Goal: Ask a question

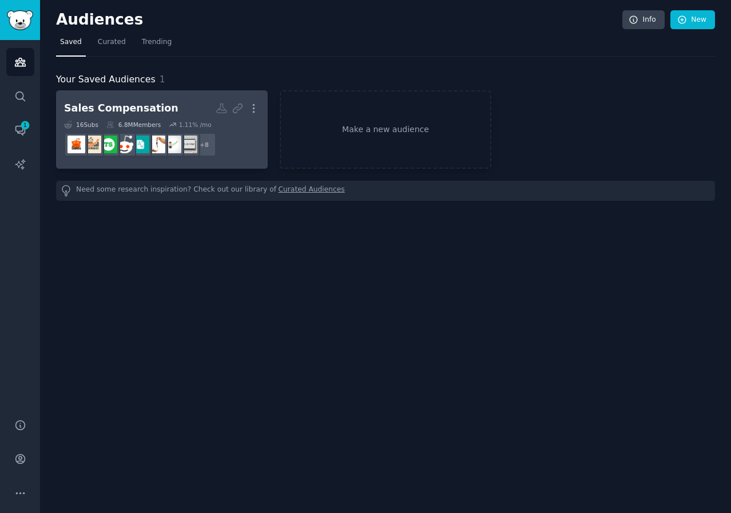
click at [178, 102] on h2 "Sales Compensation More" at bounding box center [162, 108] width 196 height 20
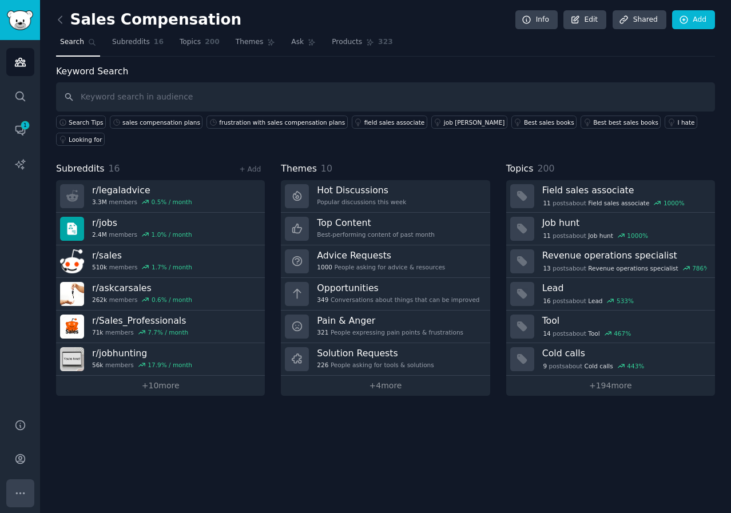
click at [17, 488] on icon "Sidebar" at bounding box center [20, 493] width 12 height 12
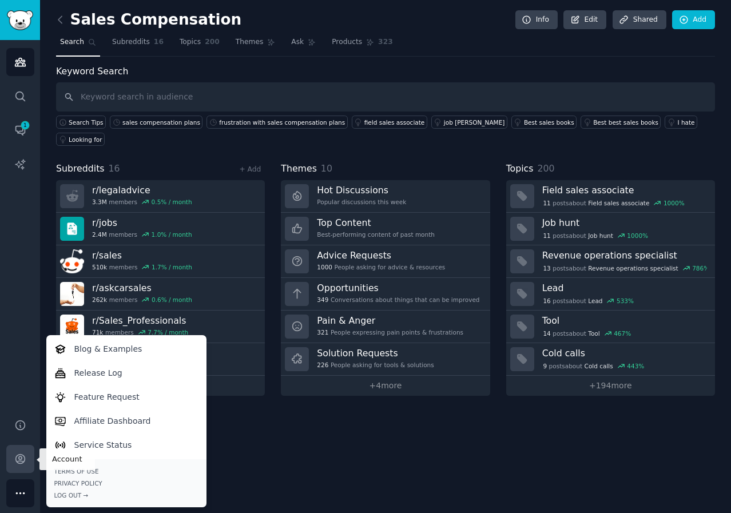
click at [15, 462] on icon "Sidebar" at bounding box center [20, 459] width 12 height 12
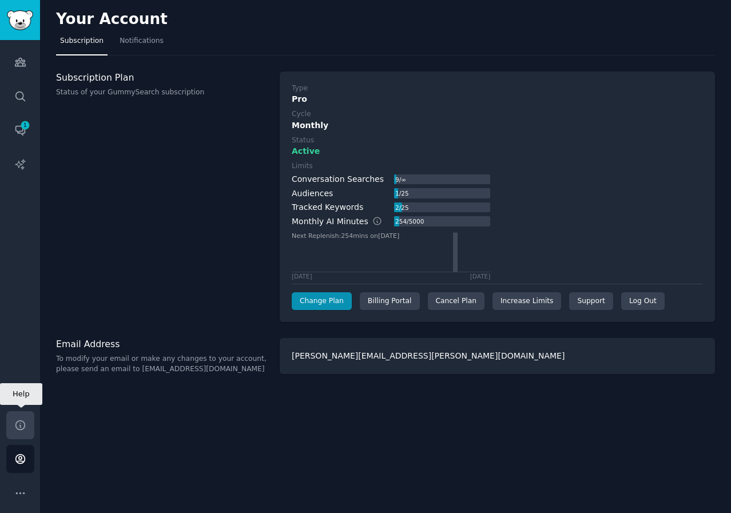
click at [20, 421] on icon "Sidebar" at bounding box center [19, 424] width 9 height 9
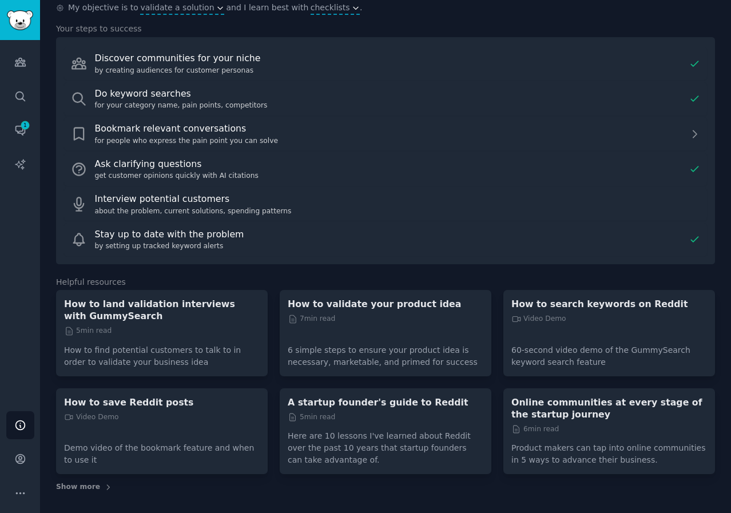
scroll to position [127, 0]
click at [19, 495] on icon "Sidebar" at bounding box center [20, 493] width 12 height 12
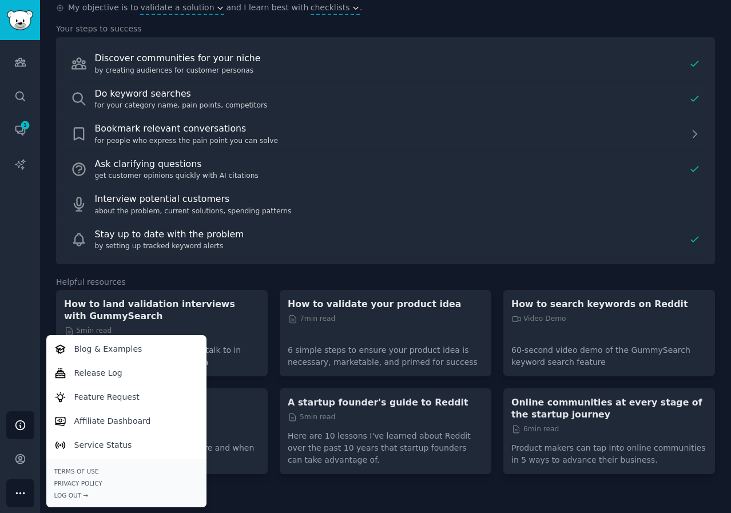
click at [324, 487] on span "Show more" at bounding box center [385, 487] width 659 height 10
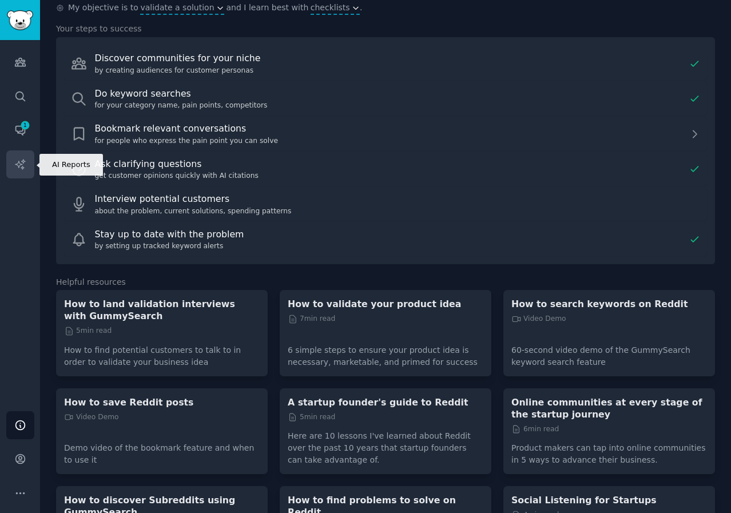
click at [22, 168] on icon "Sidebar" at bounding box center [20, 164] width 10 height 10
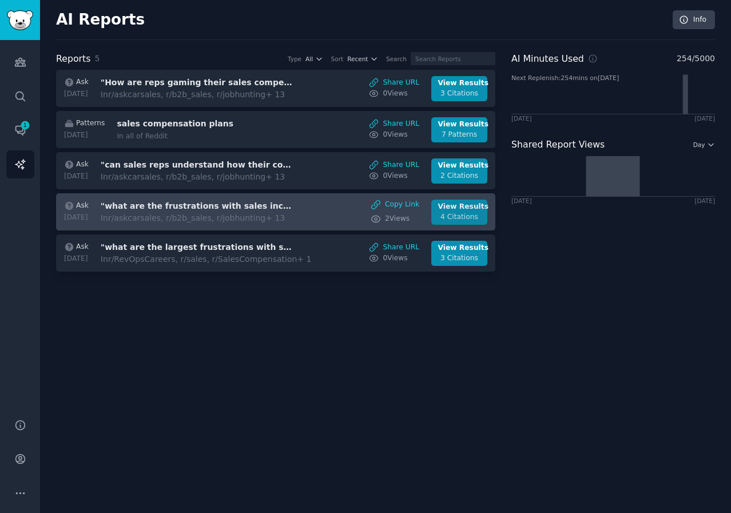
click at [451, 207] on div "View Results" at bounding box center [459, 207] width 43 height 10
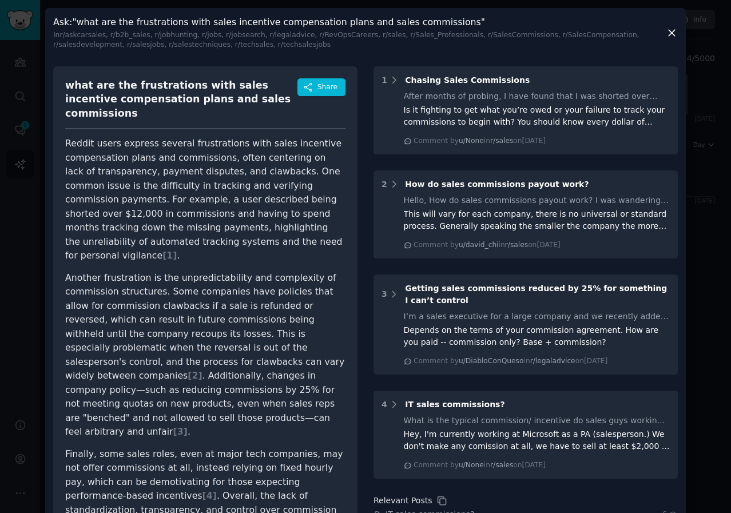
click at [671, 31] on icon at bounding box center [672, 33] width 12 height 12
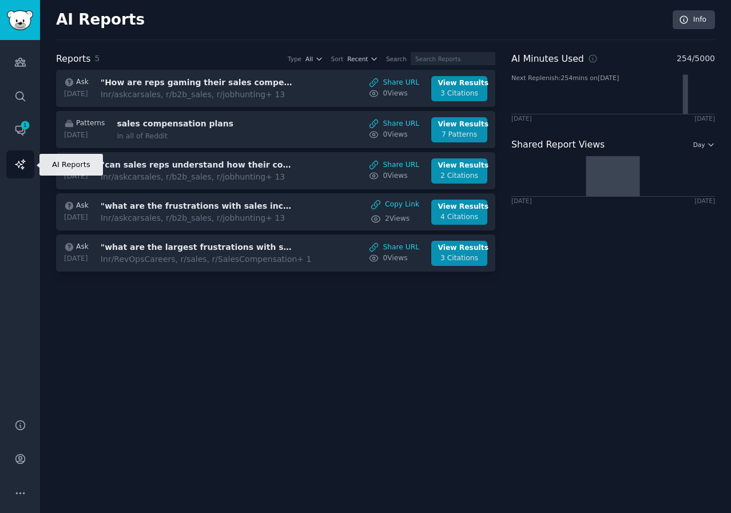
click at [17, 164] on icon "Sidebar" at bounding box center [20, 164] width 10 height 10
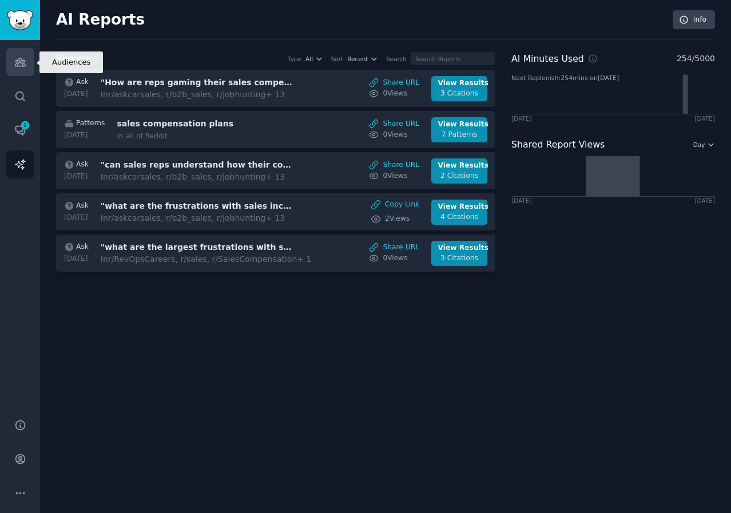
click at [23, 63] on icon "Sidebar" at bounding box center [20, 62] width 10 height 8
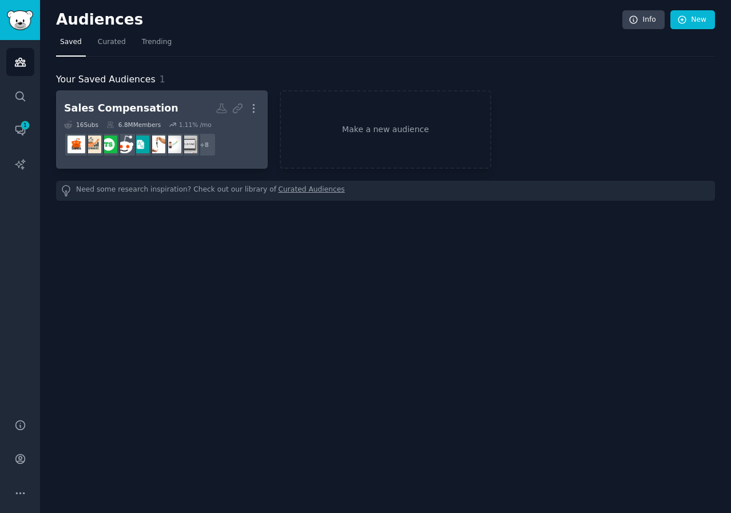
click at [185, 101] on h2 "Sales Compensation More" at bounding box center [162, 108] width 196 height 20
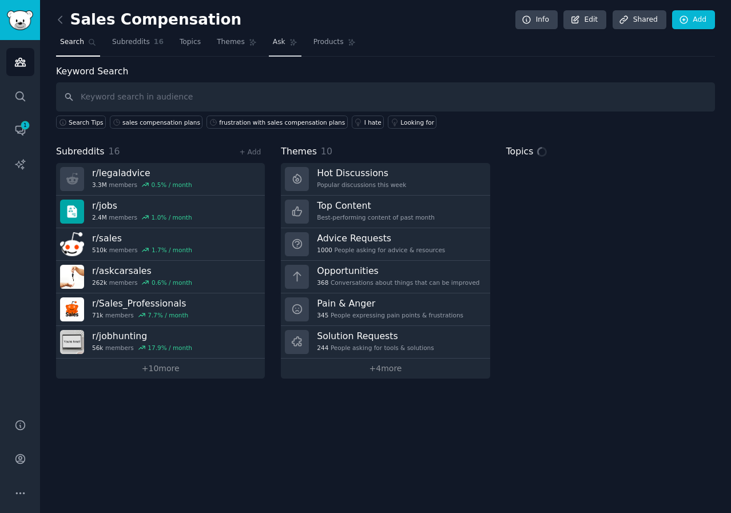
click at [273, 45] on span "Ask" at bounding box center [279, 42] width 13 height 10
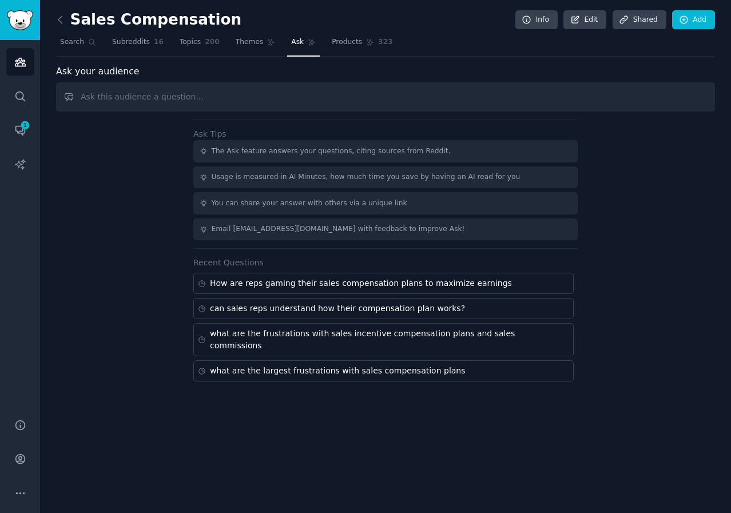
click at [197, 89] on input "text" at bounding box center [385, 96] width 659 height 29
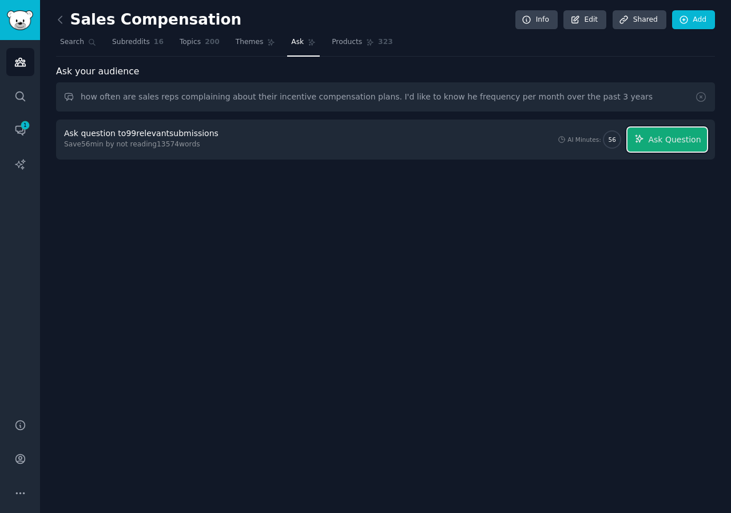
click at [659, 144] on span "Ask Question" at bounding box center [674, 140] width 53 height 12
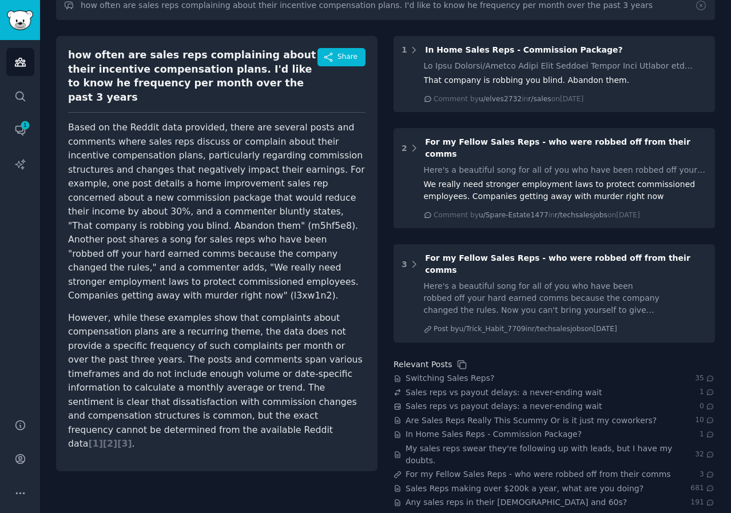
scroll to position [34, 0]
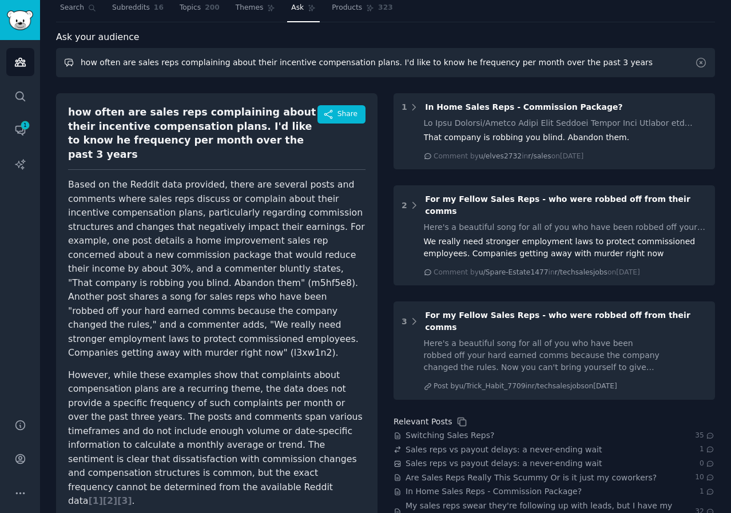
click at [133, 62] on input "how often are sales reps complaining about their incentive compensation plans. …" at bounding box center [385, 62] width 659 height 29
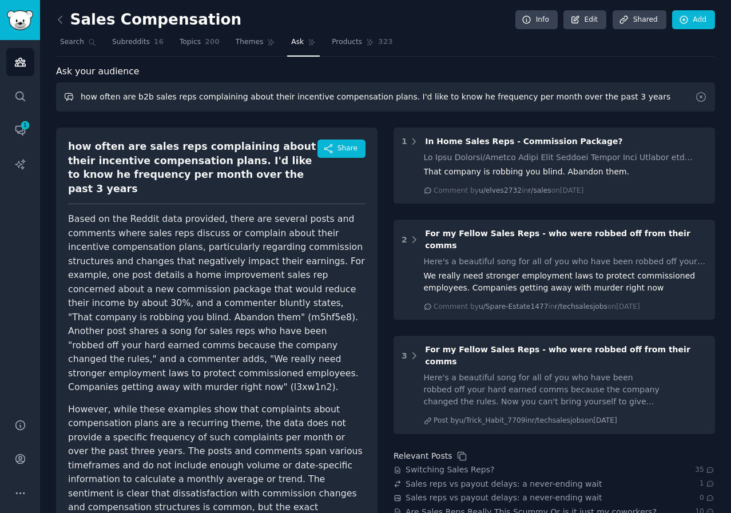
type input "how often are b2b sales reps complaining about their incentive compensation pla…"
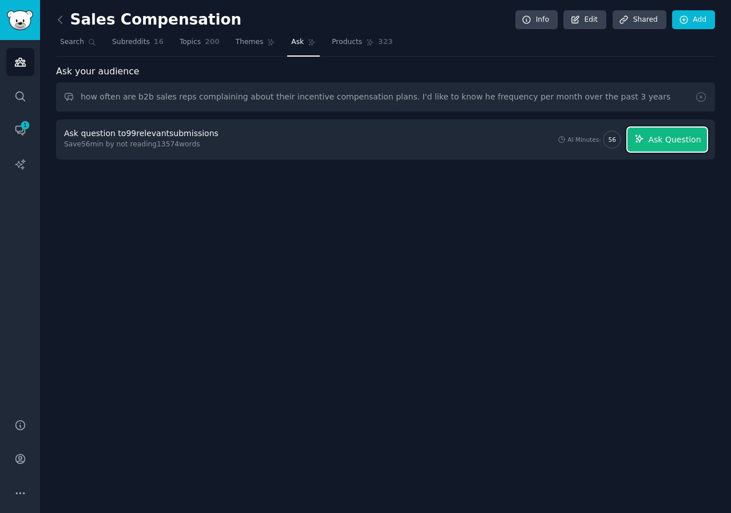
click at [675, 141] on span "Ask Question" at bounding box center [674, 140] width 53 height 12
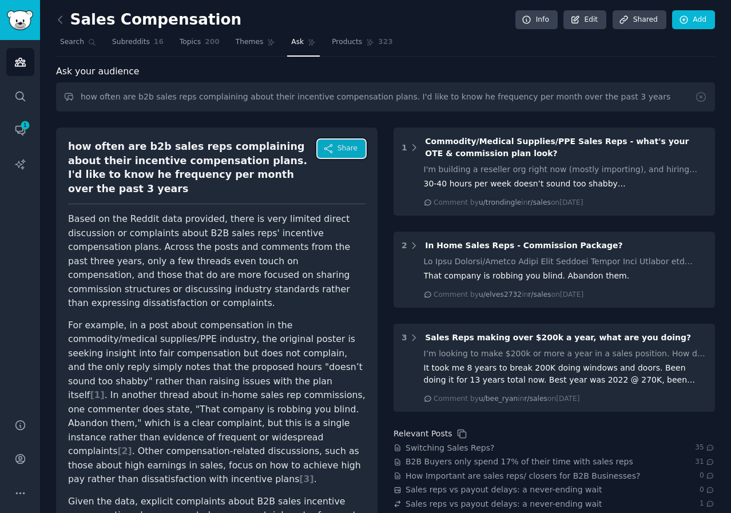
click at [349, 144] on span "Share" at bounding box center [347, 149] width 20 height 10
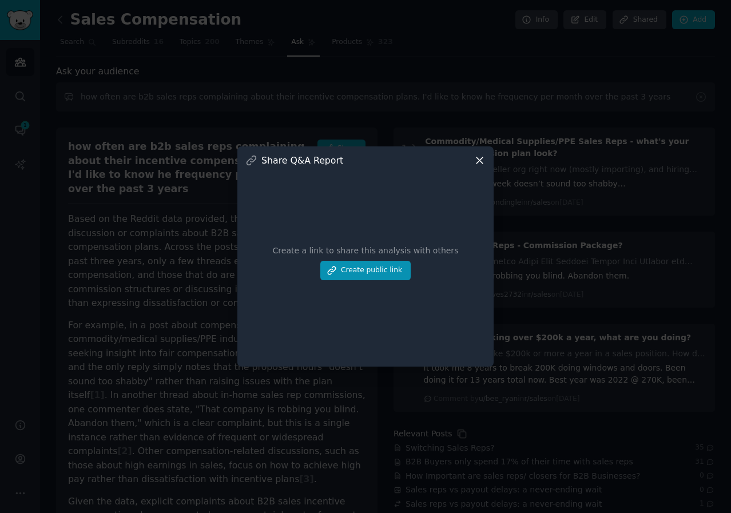
click at [480, 162] on icon at bounding box center [479, 160] width 6 height 6
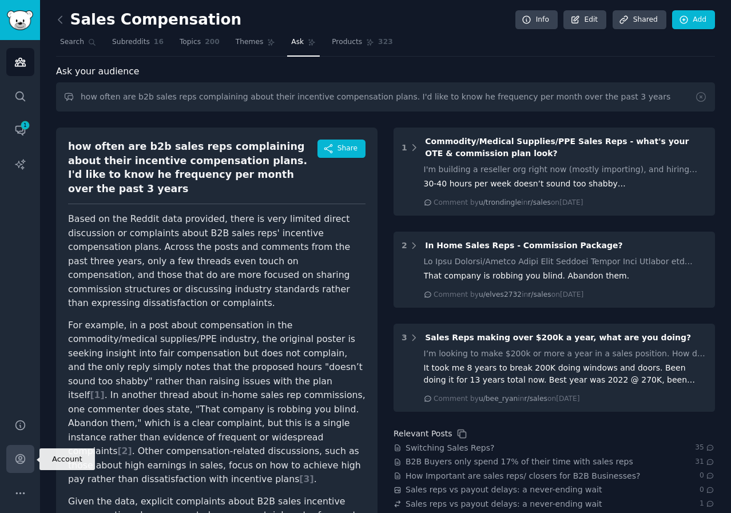
click at [11, 459] on link "Account" at bounding box center [20, 459] width 28 height 28
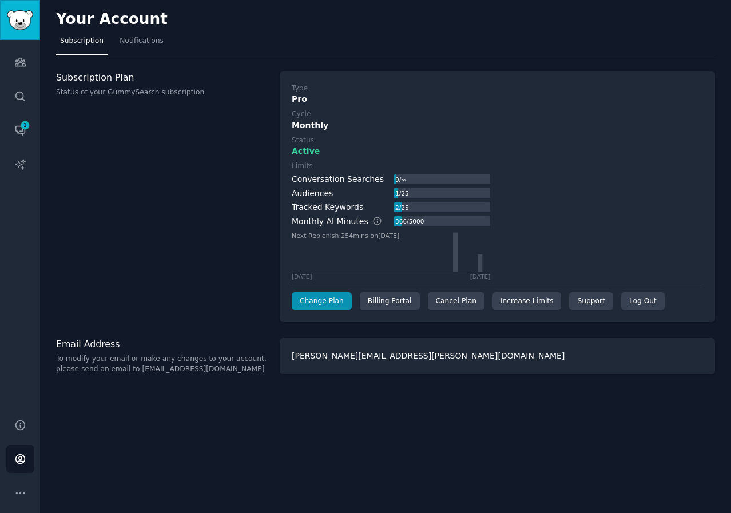
click at [15, 20] on img "Sidebar" at bounding box center [20, 20] width 26 height 20
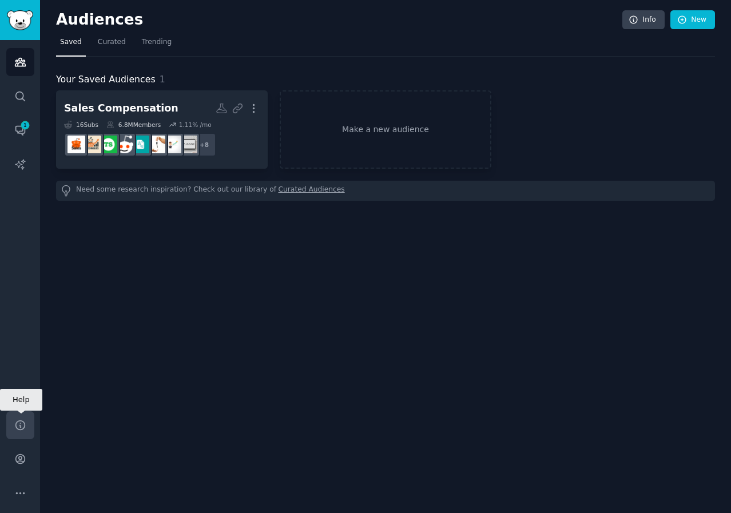
click at [18, 427] on icon "Sidebar" at bounding box center [20, 425] width 12 height 12
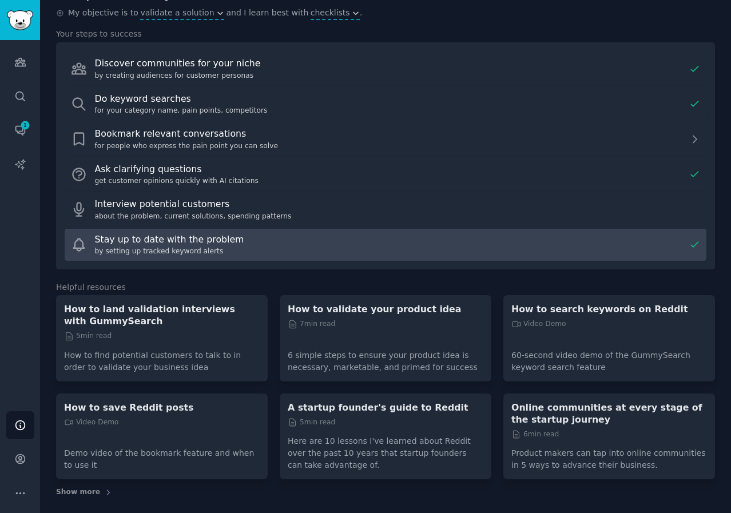
scroll to position [127, 0]
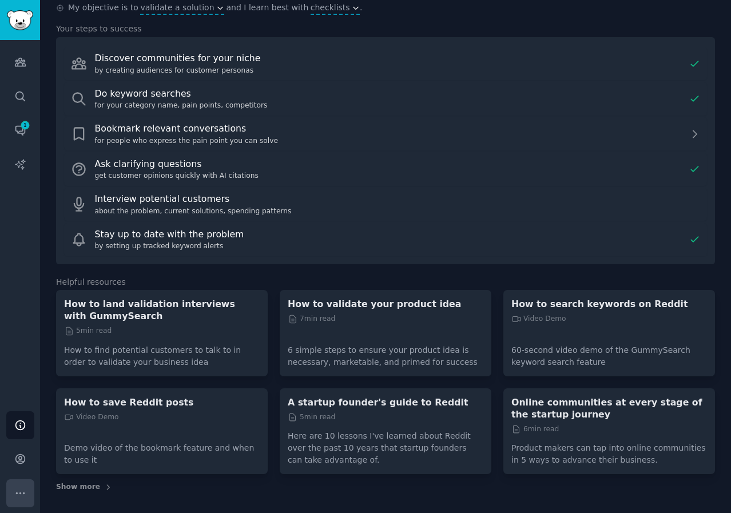
click at [19, 493] on icon "Sidebar" at bounding box center [20, 492] width 8 height 1
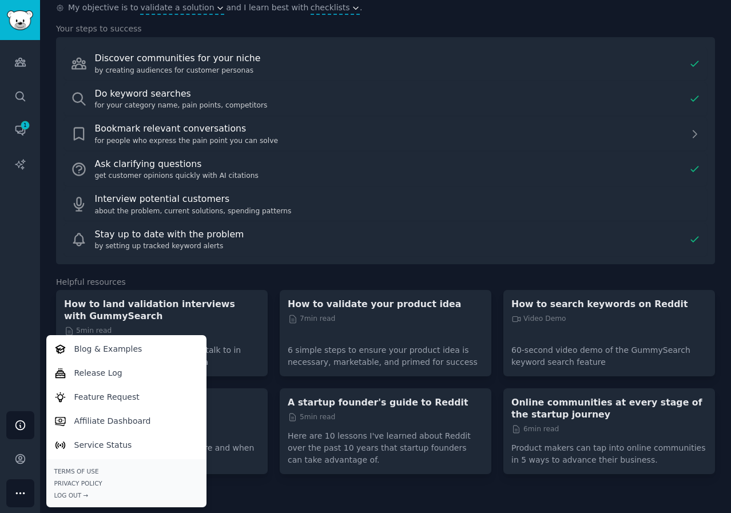
click at [323, 492] on div "GummySearch Knowledgebase My objective is to validate a solution and I learn be…" at bounding box center [385, 242] width 659 height 516
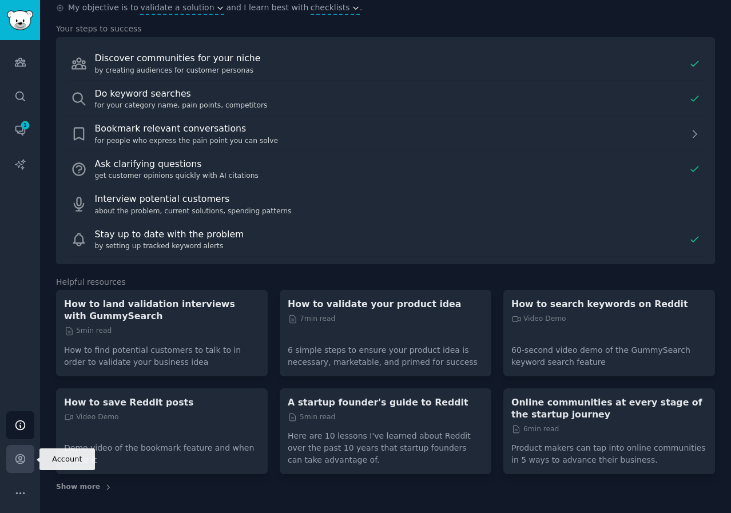
click at [16, 457] on icon "Sidebar" at bounding box center [19, 459] width 9 height 9
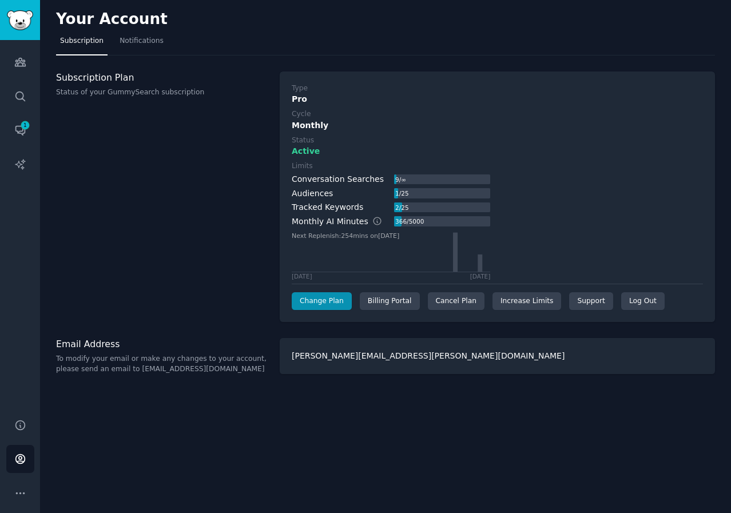
click at [347, 359] on div "[PERSON_NAME][EMAIL_ADDRESS][PERSON_NAME][DOMAIN_NAME]" at bounding box center [497, 356] width 435 height 36
drag, startPoint x: 180, startPoint y: 241, endPoint x: 142, endPoint y: 126, distance: 120.4
click at [180, 241] on div "Subscription Plan Status of your GummySearch subscription" at bounding box center [162, 196] width 212 height 251
click at [16, 23] on img "Sidebar" at bounding box center [20, 20] width 26 height 20
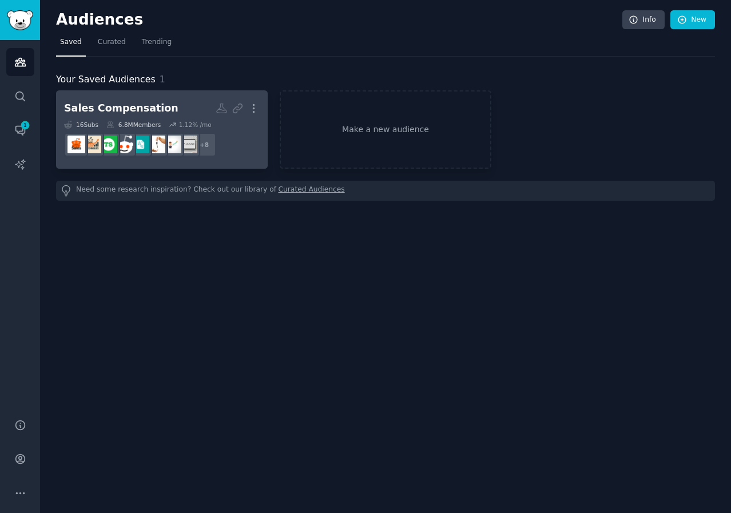
click at [185, 102] on h2 "Sales Compensation More" at bounding box center [162, 108] width 196 height 20
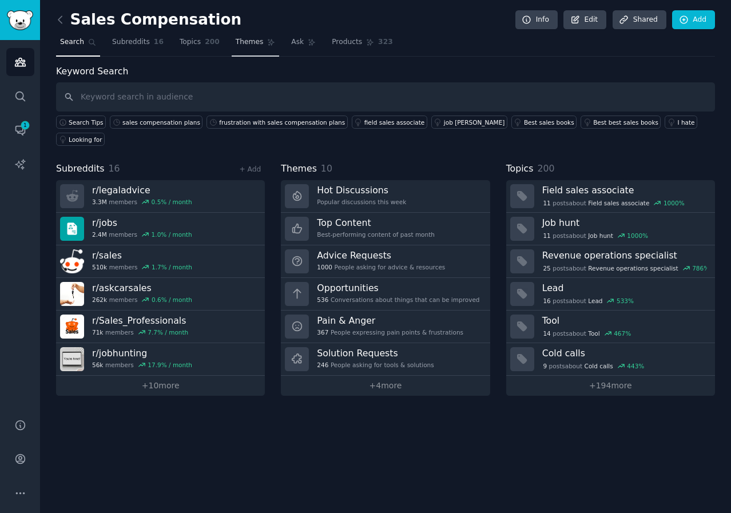
click at [236, 41] on span "Themes" at bounding box center [250, 42] width 28 height 10
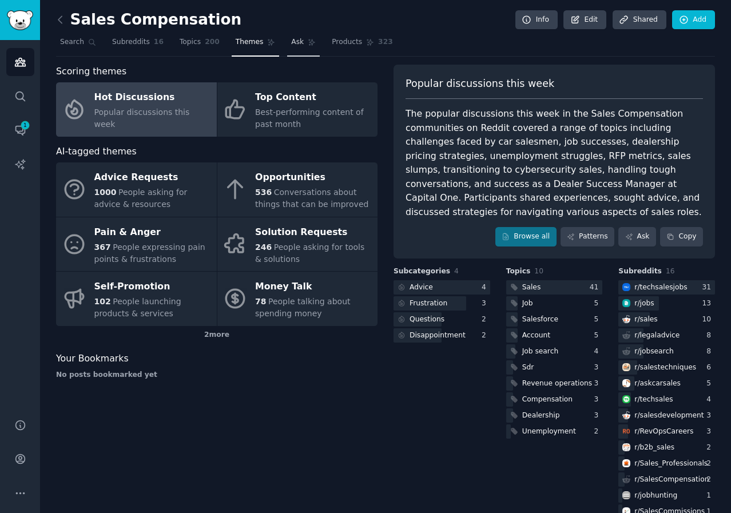
click at [291, 43] on span "Ask" at bounding box center [297, 42] width 13 height 10
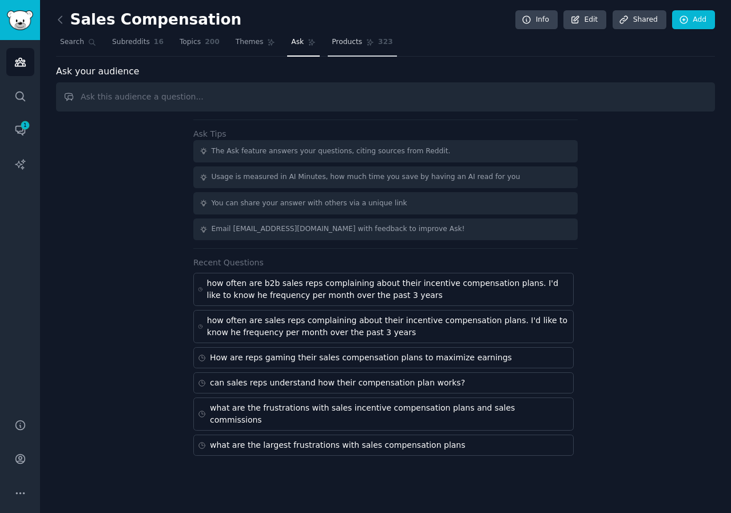
click at [332, 42] on span "Products" at bounding box center [347, 42] width 30 height 10
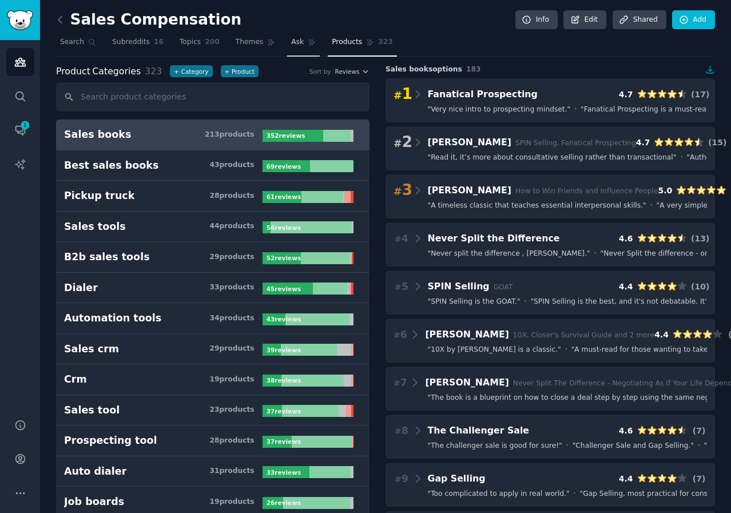
click at [291, 43] on span "Ask" at bounding box center [297, 42] width 13 height 10
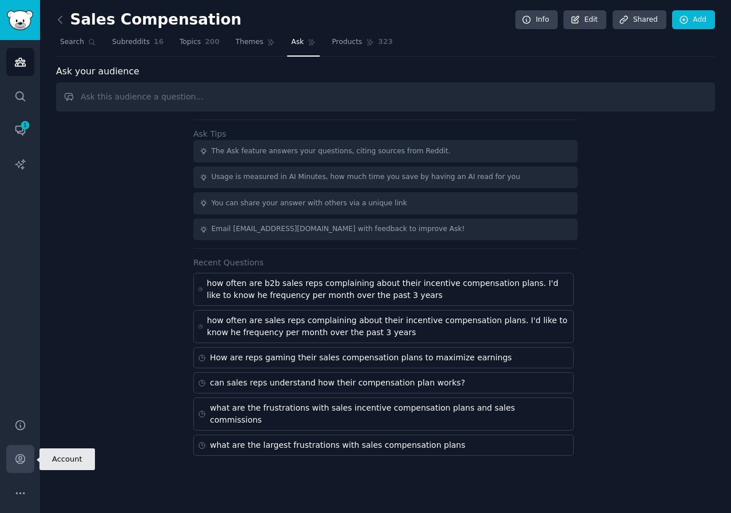
click at [19, 467] on link "Account" at bounding box center [20, 459] width 28 height 28
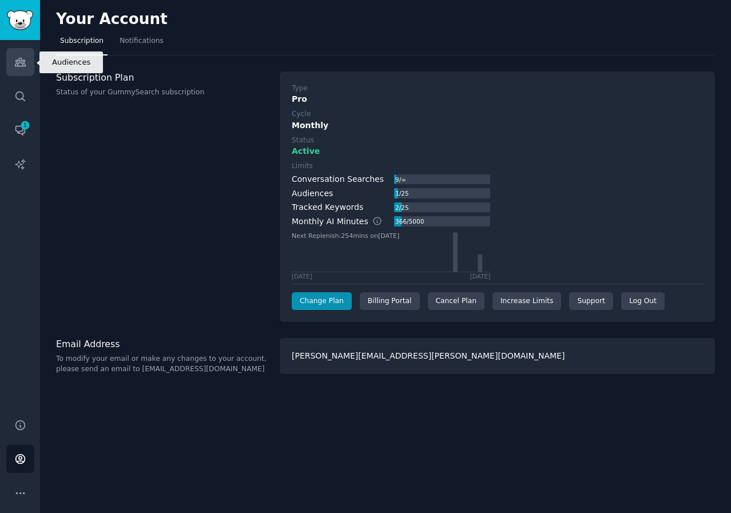
click at [26, 70] on link "Audiences" at bounding box center [20, 62] width 28 height 28
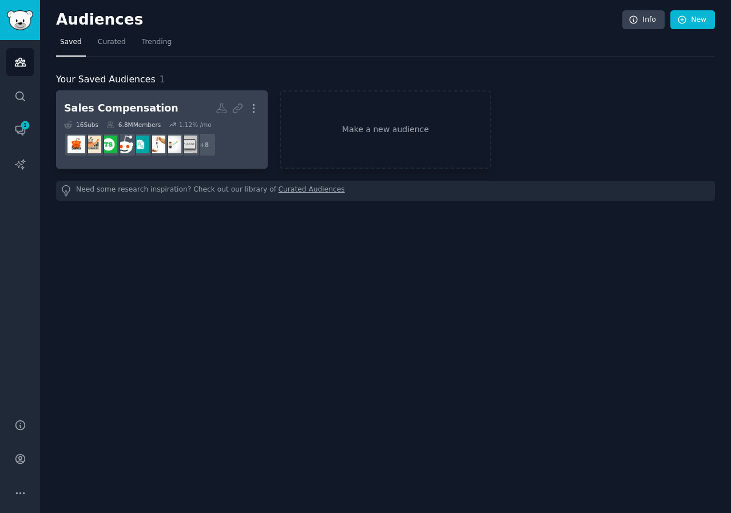
click at [184, 101] on h2 "Sales Compensation More" at bounding box center [162, 108] width 196 height 20
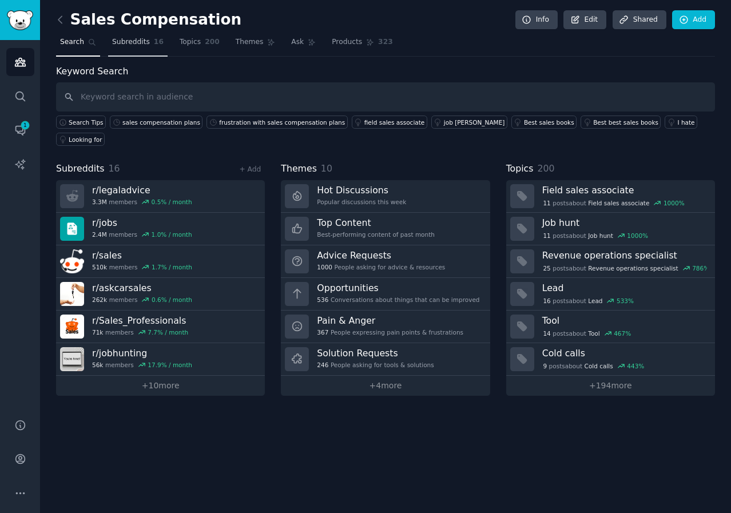
click at [128, 38] on span "Subreddits" at bounding box center [131, 42] width 38 height 10
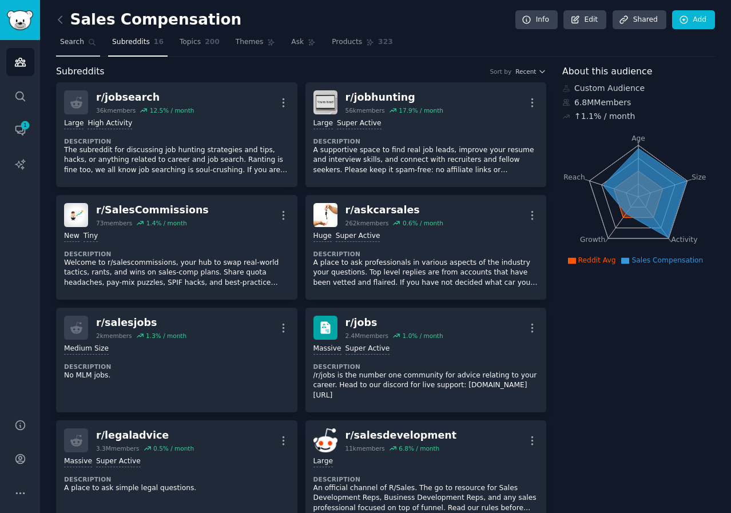
click at [72, 42] on span "Search" at bounding box center [72, 42] width 24 height 10
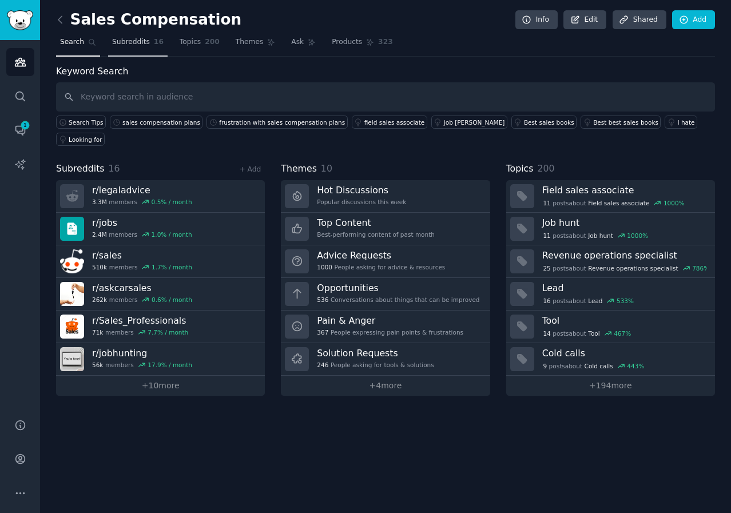
click at [128, 49] on link "Subreddits 16" at bounding box center [137, 44] width 59 height 23
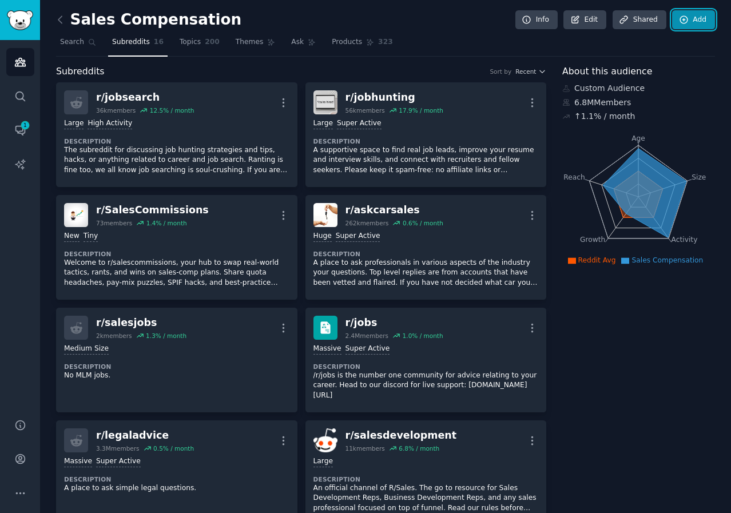
click at [687, 26] on link "Add" at bounding box center [693, 19] width 43 height 19
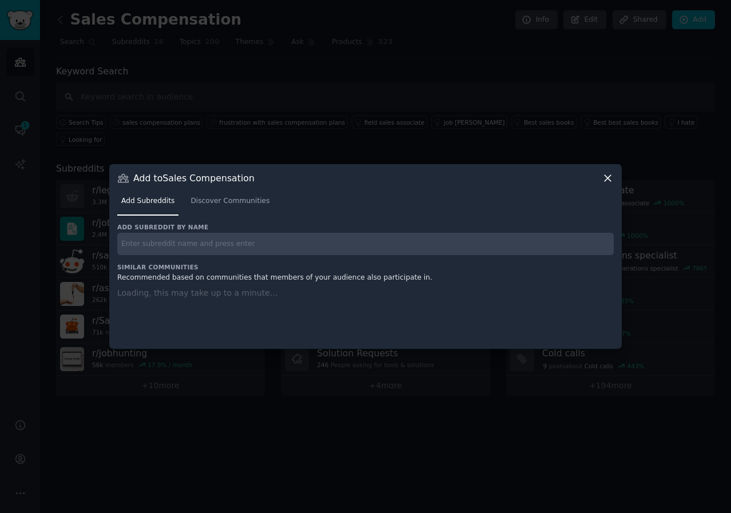
click at [603, 178] on icon at bounding box center [608, 178] width 12 height 12
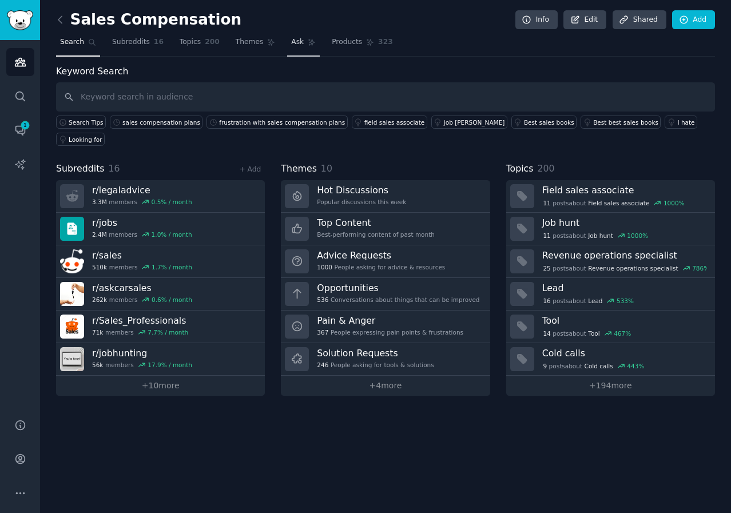
click at [291, 45] on span "Ask" at bounding box center [297, 42] width 13 height 10
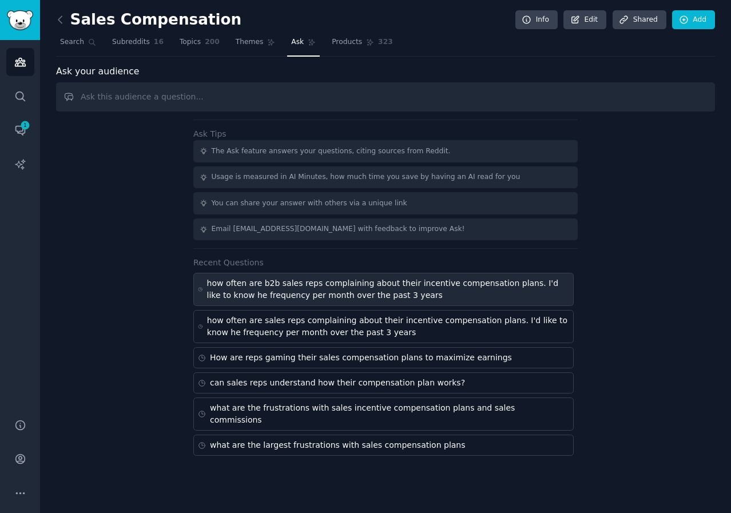
click at [299, 294] on div "how often are b2b sales reps complaining about their incentive compensation pla…" at bounding box center [388, 289] width 362 height 24
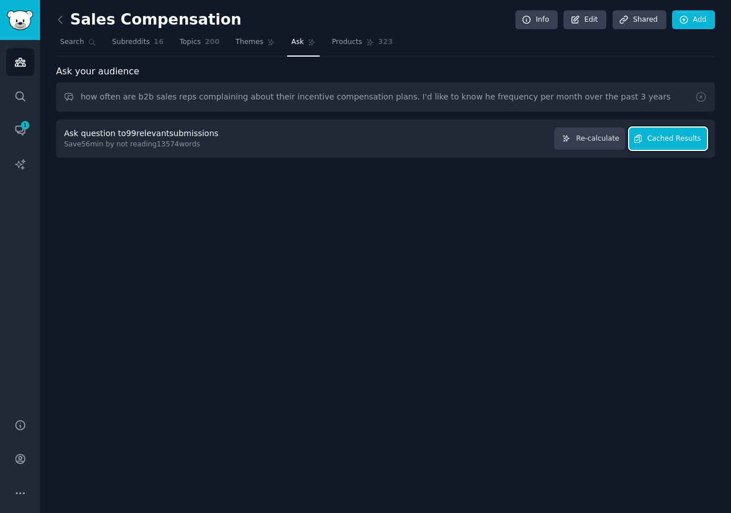
click at [653, 137] on span "Cached Results" at bounding box center [674, 139] width 54 height 10
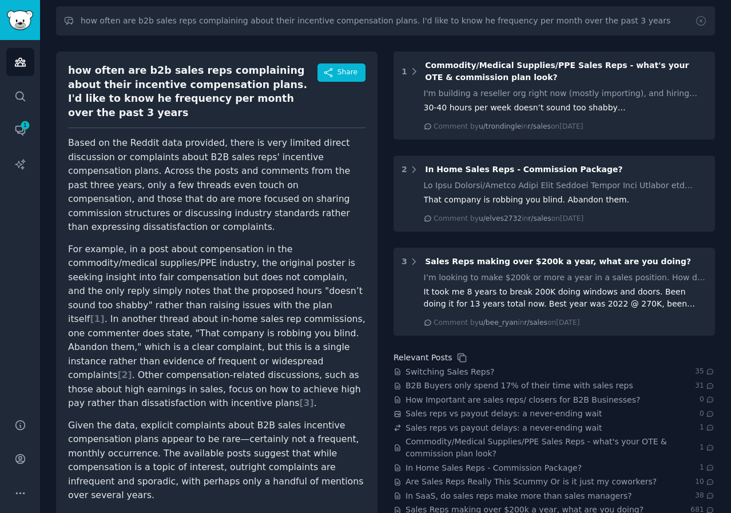
scroll to position [94, 0]
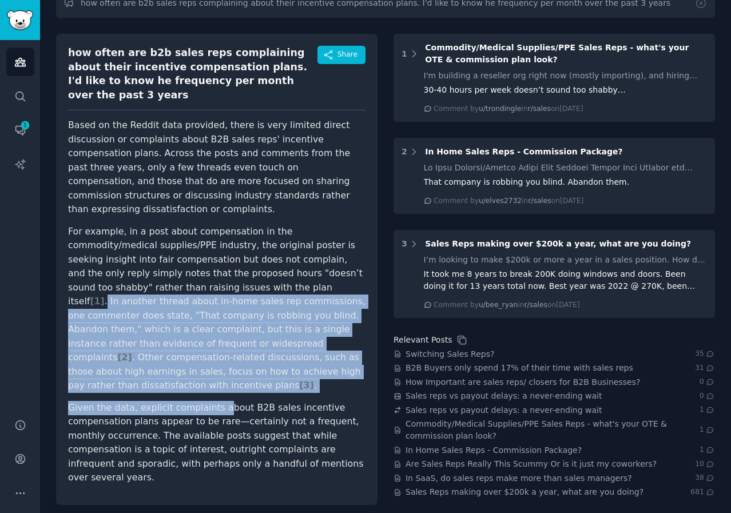
drag, startPoint x: 154, startPoint y: 258, endPoint x: 193, endPoint y: 353, distance: 101.8
click at [200, 355] on article "Based on the Reddit data provided, there is very limited direct discussion or c…" at bounding box center [216, 301] width 297 height 367
click at [168, 298] on p "For example, in a post about compensation in the commodity/medical supplies/PPE…" at bounding box center [216, 309] width 297 height 168
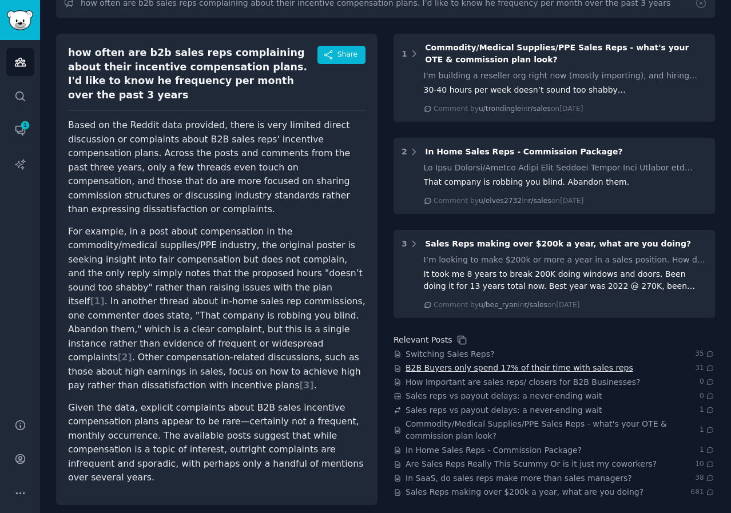
click at [456, 371] on span "B2B Buyers only spend 17% of their time with sales reps" at bounding box center [519, 368] width 228 height 12
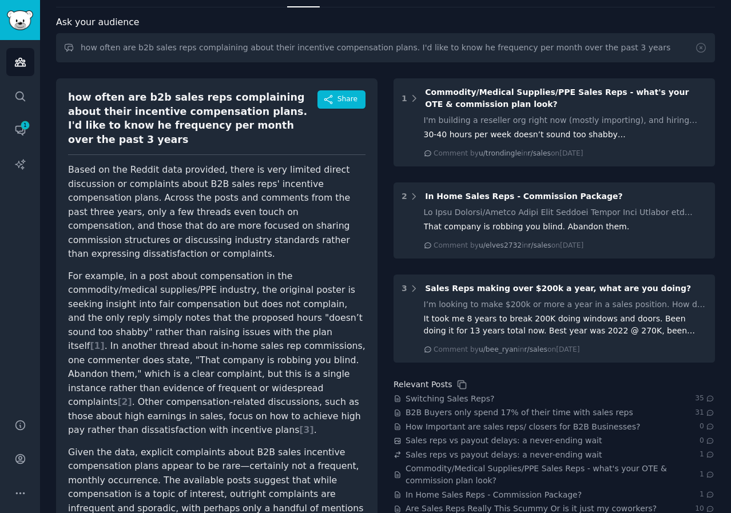
scroll to position [0, 0]
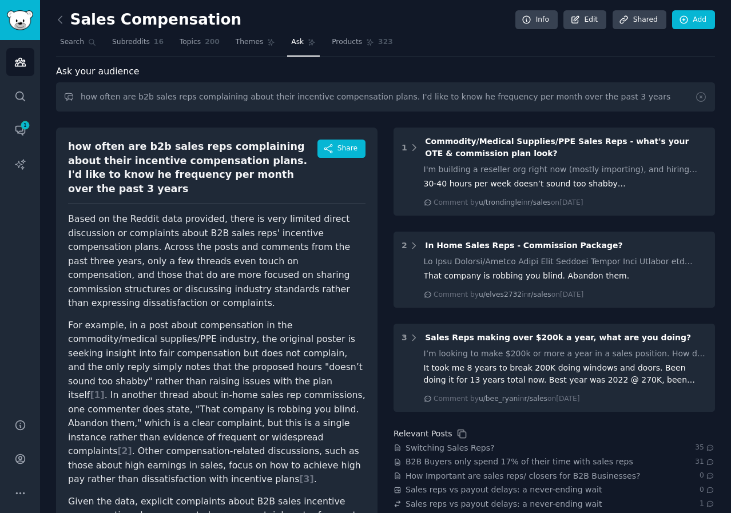
click at [289, 38] on link "Ask" at bounding box center [303, 44] width 33 height 23
click at [164, 98] on input "how often are b2b sales reps complaining about their incentive compensation pla…" at bounding box center [385, 96] width 659 height 29
type input "how satisfied are b2b reps with their incentive compensation plan?"
